Goal: Task Accomplishment & Management: Complete application form

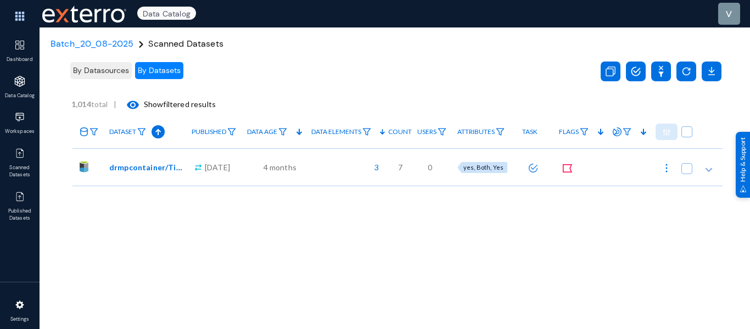
click at [528, 172] on button at bounding box center [533, 167] width 22 height 22
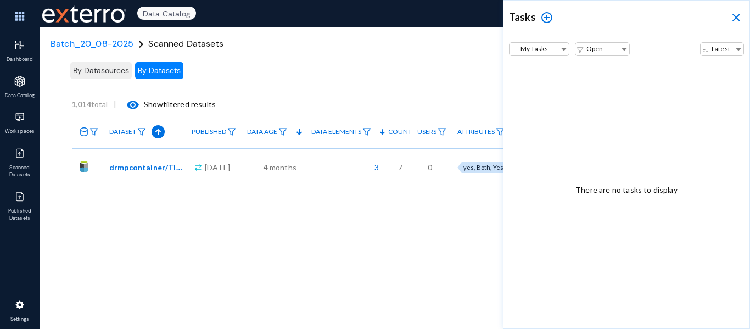
click at [545, 20] on mat-icon "add_circle_outline" at bounding box center [546, 17] width 13 height 13
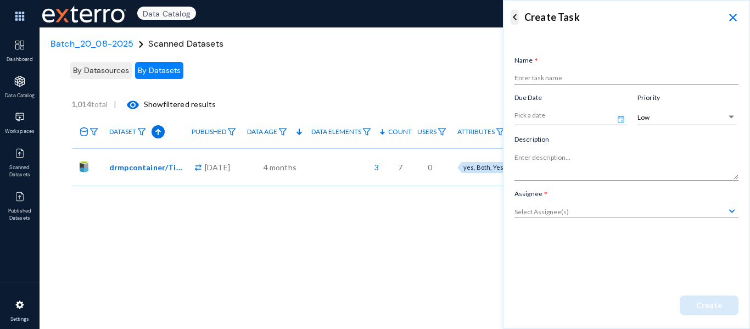
click at [546, 72] on div "Enter task name" at bounding box center [626, 74] width 224 height 19
type input "Ds task"
click at [572, 216] on div at bounding box center [626, 211] width 228 height 13
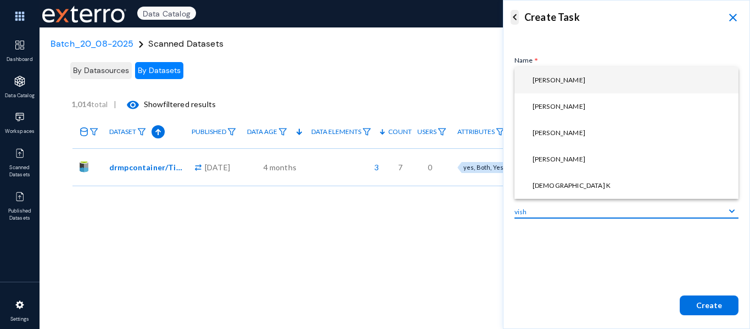
type input "vish"
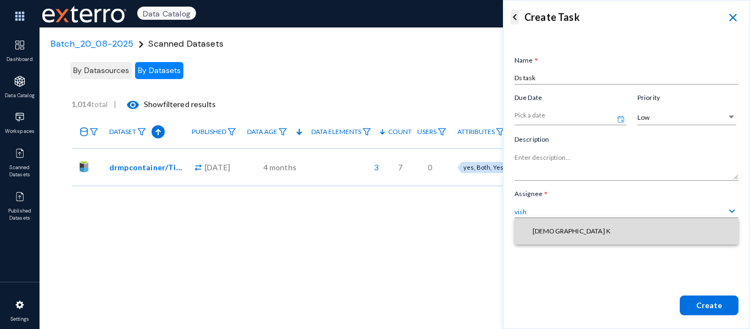
click at [567, 233] on span "[DEMOGRAPHIC_DATA] K" at bounding box center [626, 231] width 206 height 26
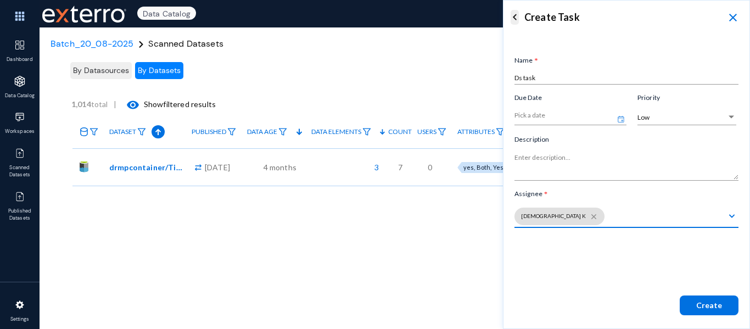
click at [705, 299] on button "Create" at bounding box center [708, 305] width 59 height 20
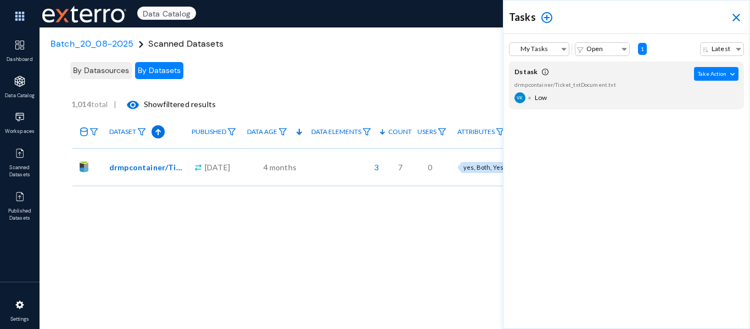
click at [735, 16] on mat-icon "close" at bounding box center [735, 17] width 13 height 13
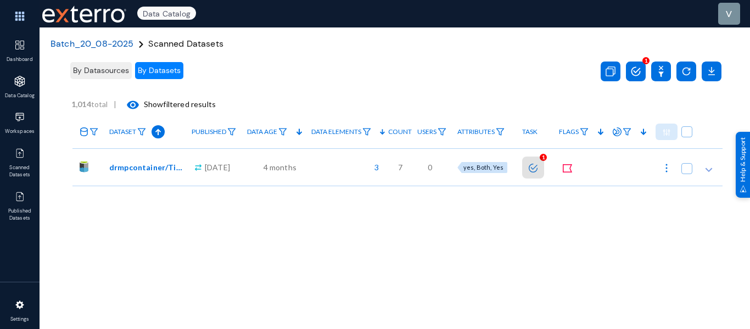
click at [85, 43] on span "Batch_20_08-2025" at bounding box center [91, 44] width 83 height 12
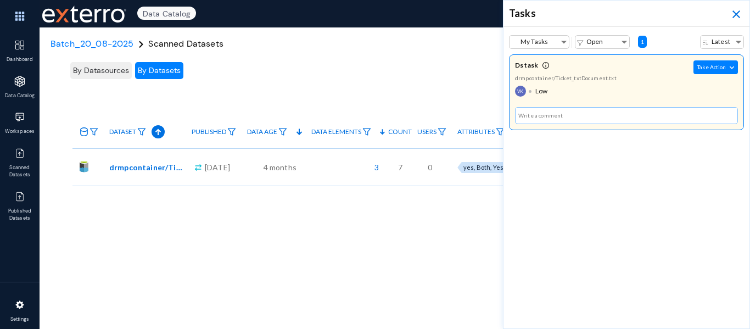
click at [734, 14] on mat-icon "close" at bounding box center [735, 14] width 13 height 13
